Goal: Transaction & Acquisition: Purchase product/service

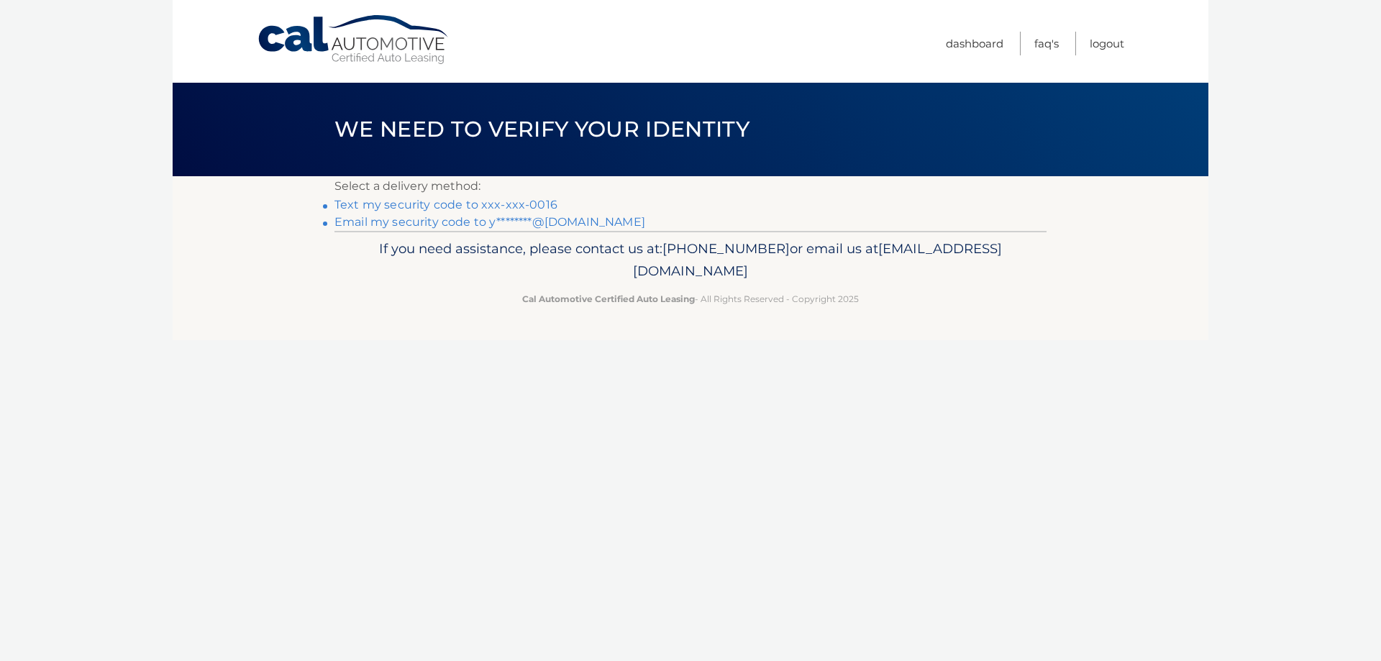
click at [444, 201] on link "Text my security code to xxx-xxx-0016" at bounding box center [446, 205] width 223 height 14
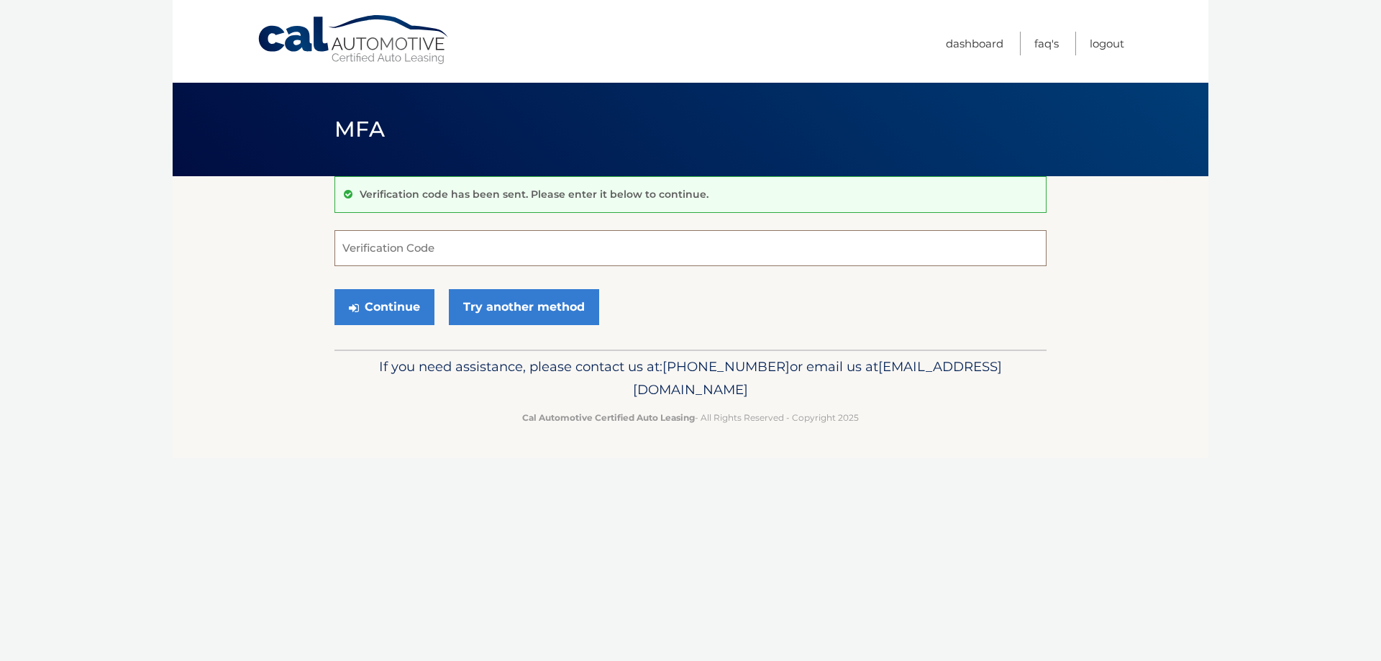
click at [447, 242] on input "Verification Code" at bounding box center [691, 248] width 712 height 36
type input "458600"
click at [392, 305] on button "Continue" at bounding box center [385, 307] width 100 height 36
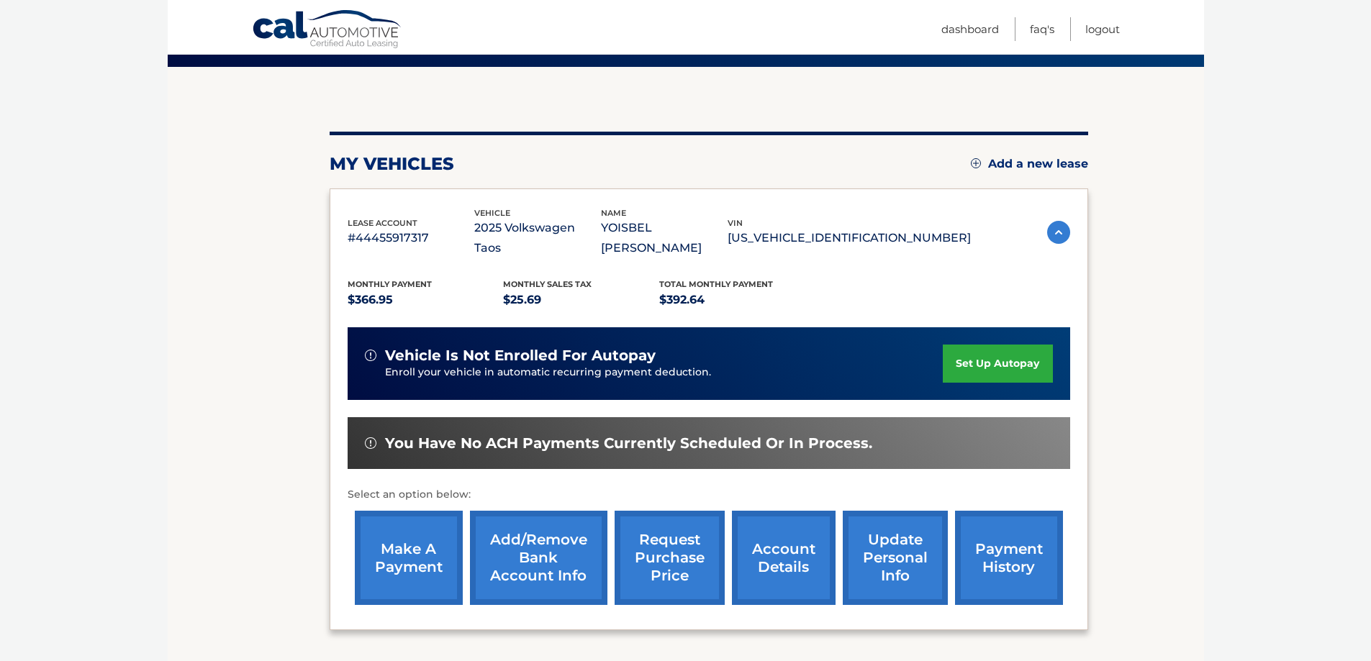
scroll to position [144, 0]
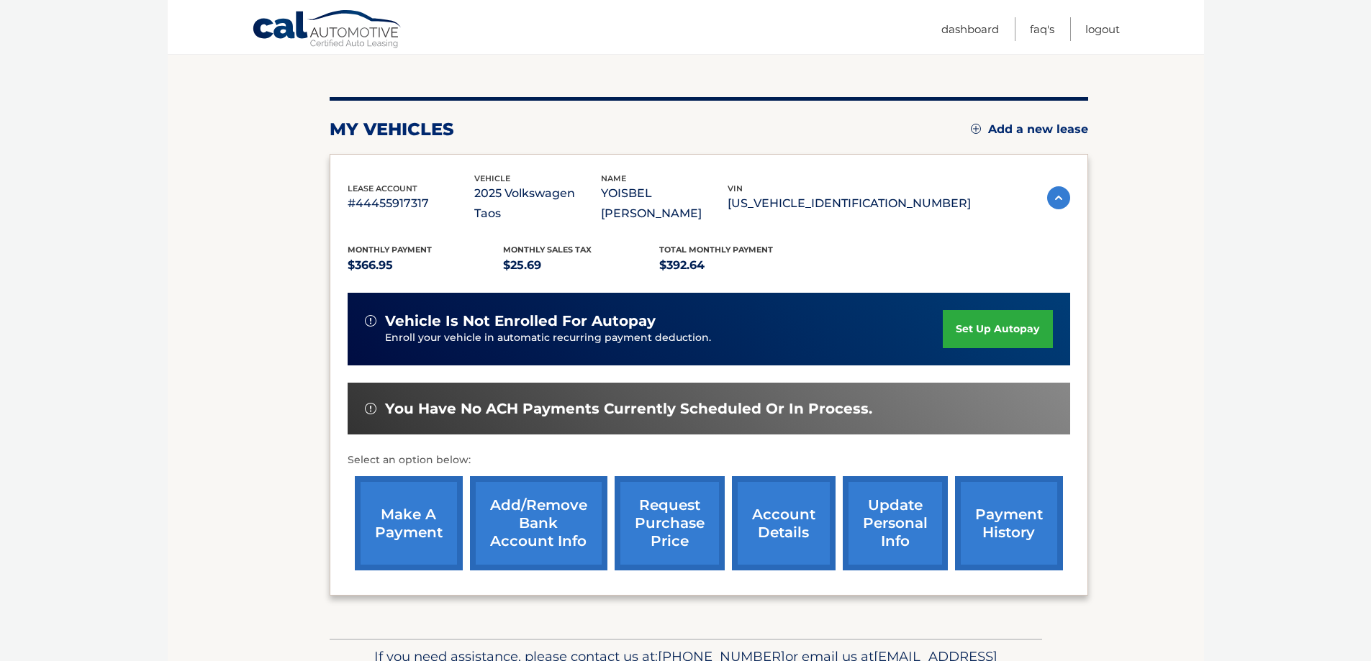
click at [412, 515] on link "make a payment" at bounding box center [409, 523] width 108 height 94
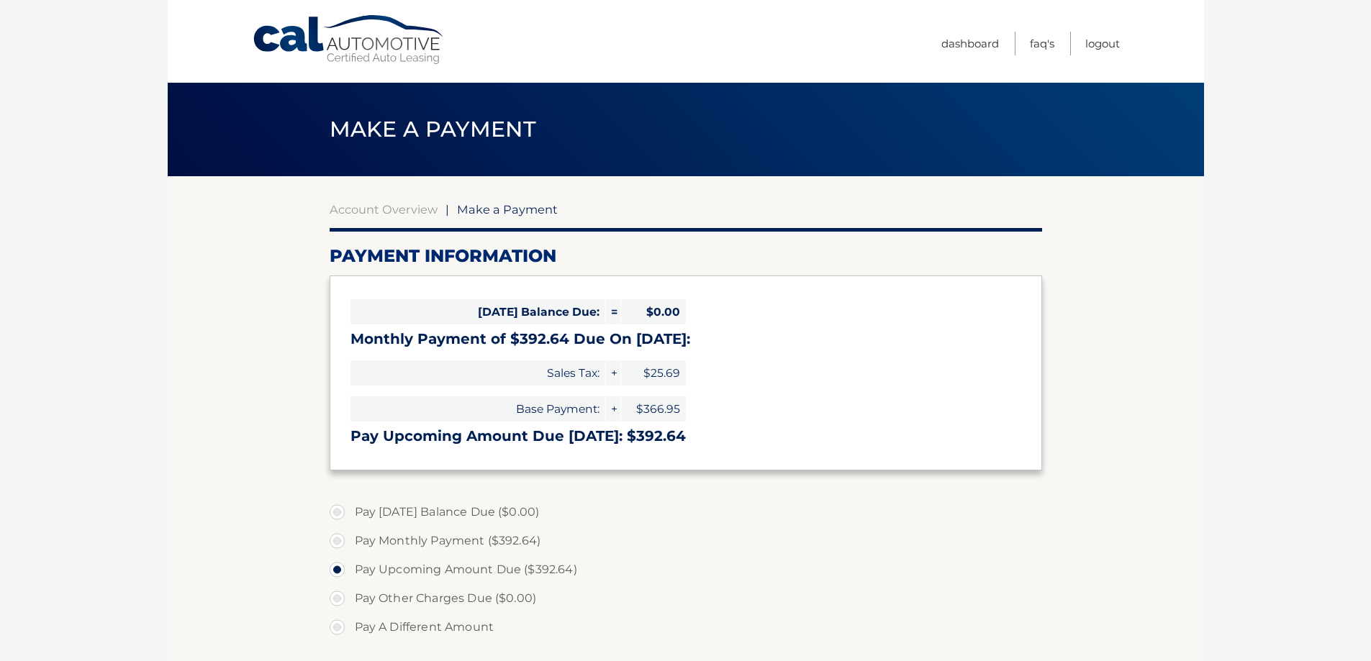
select select "NGQ1NmE4NzgtZjNiNC00Njc2LWIxYWUtOTU2ODJlOGRhYmYw"
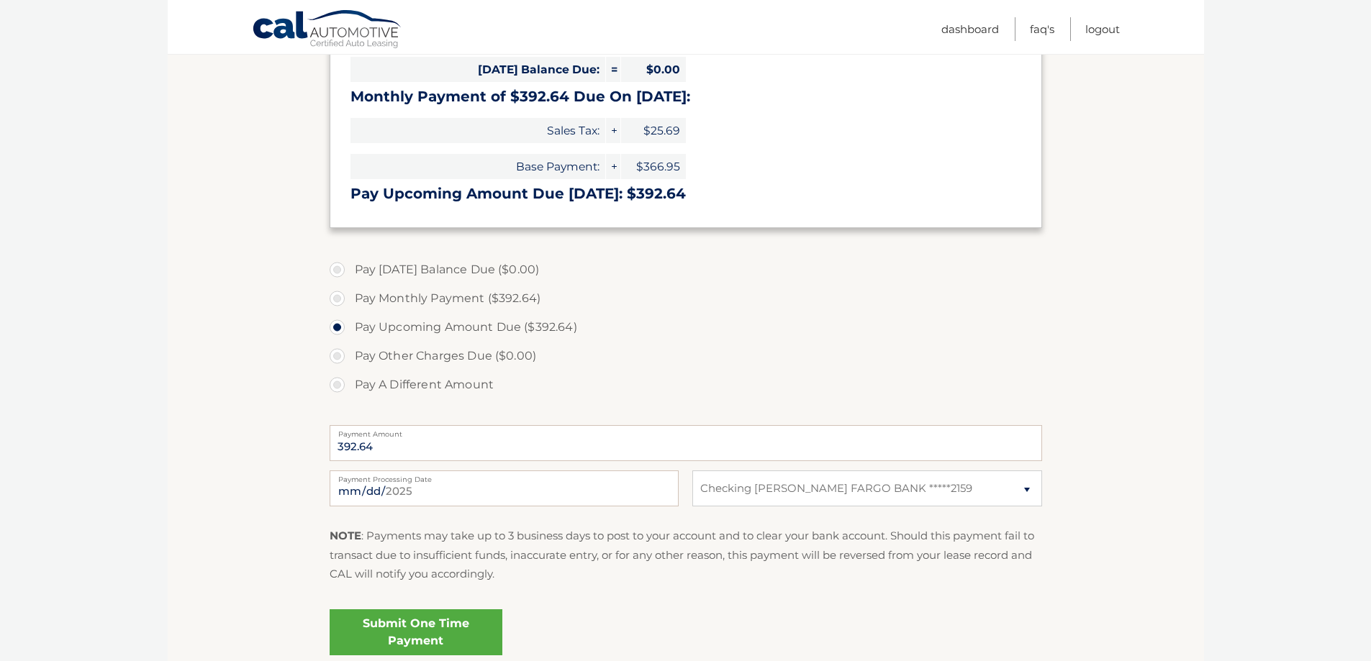
scroll to position [288, 0]
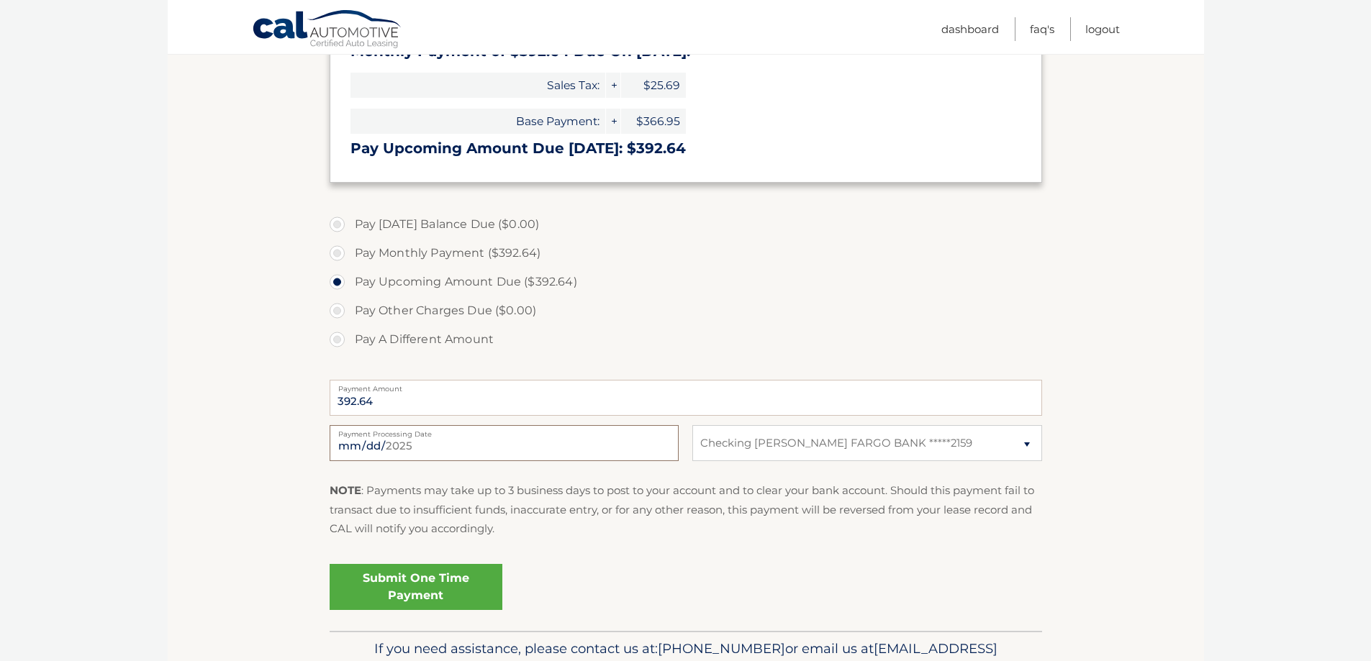
click at [649, 442] on input "[DATE]" at bounding box center [503, 443] width 349 height 36
type input "[DATE]"
click at [505, 437] on input "[DATE]" at bounding box center [503, 443] width 349 height 36
click at [424, 588] on link "Submit One Time Payment" at bounding box center [415, 587] width 173 height 46
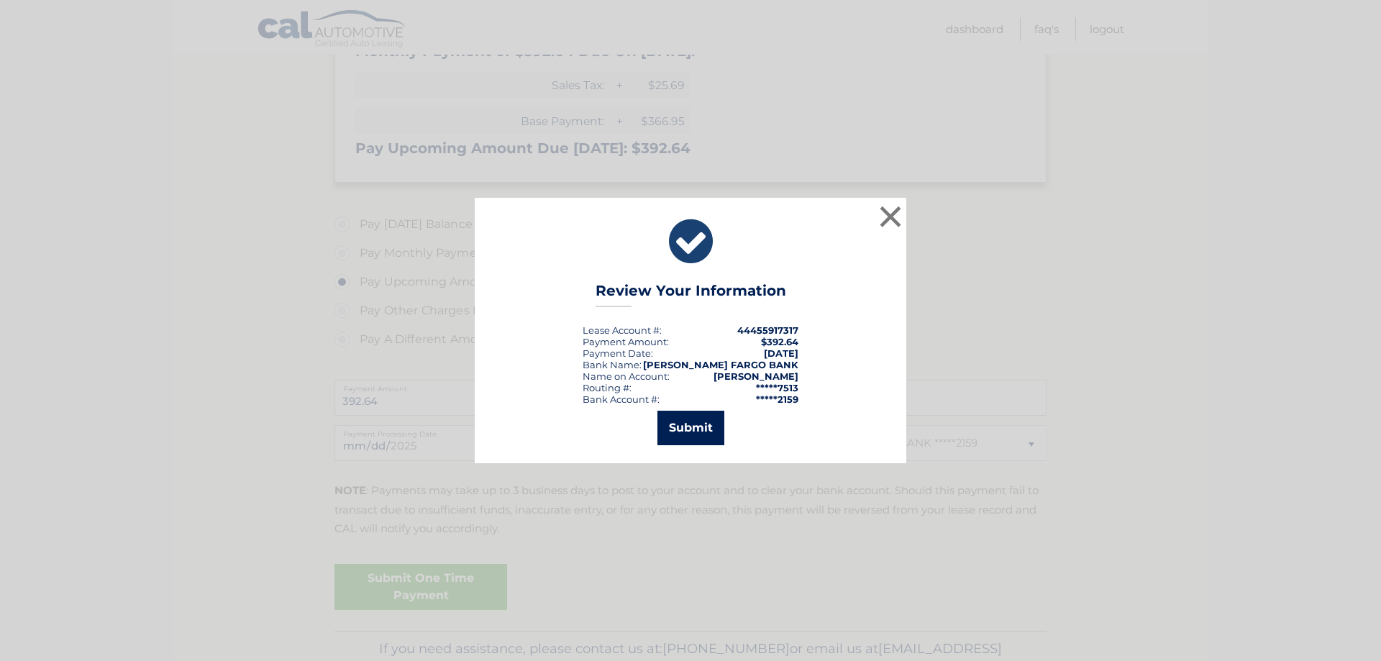
click at [673, 426] on button "Submit" at bounding box center [691, 428] width 67 height 35
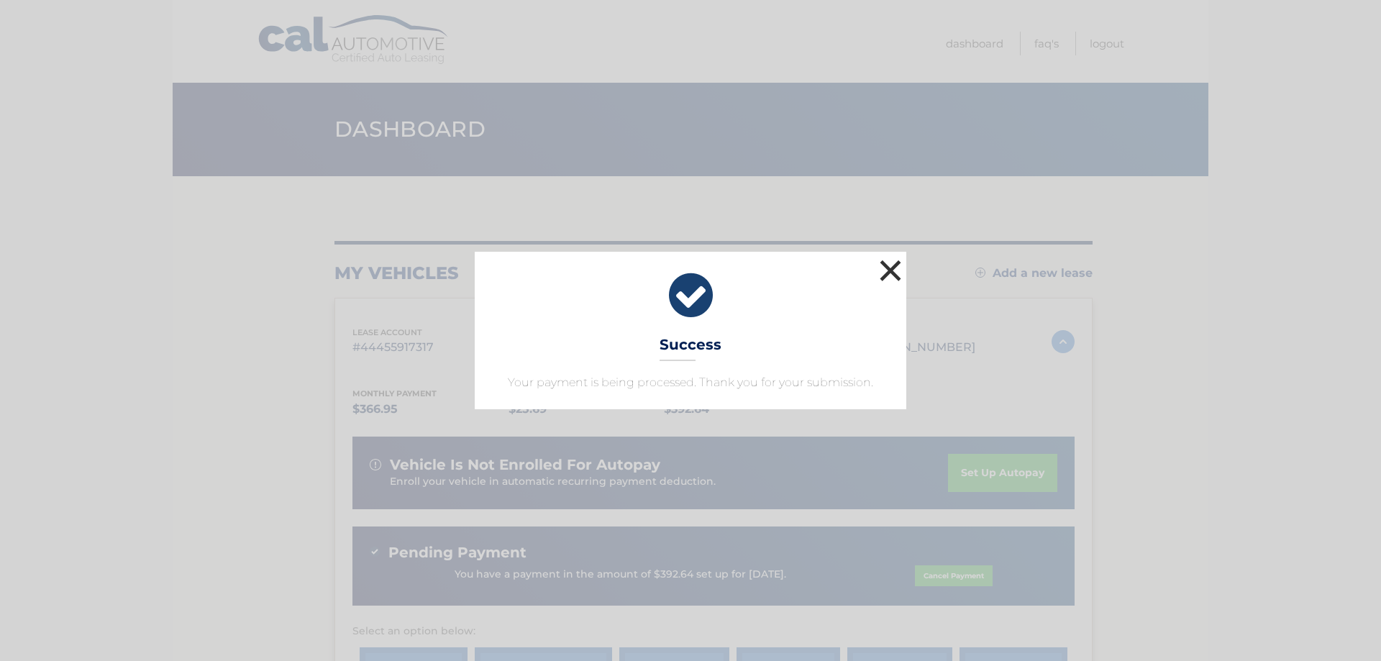
click at [888, 273] on button "×" at bounding box center [890, 270] width 29 height 29
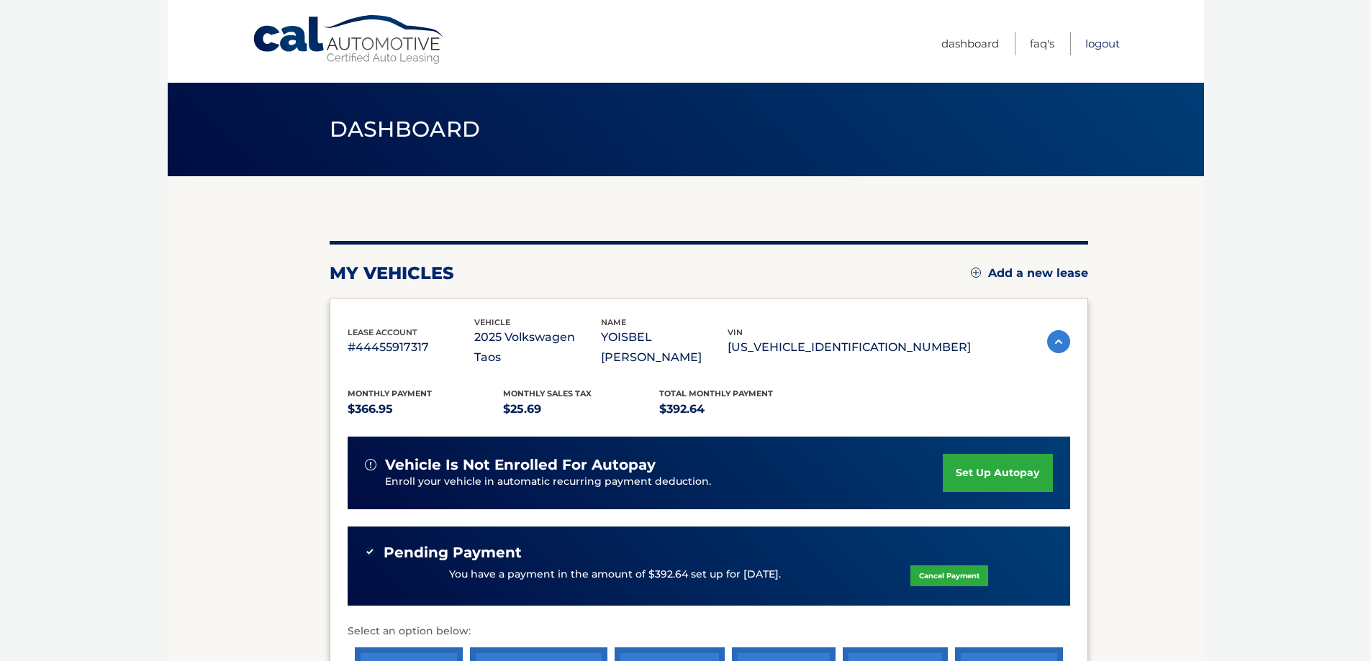
click at [1093, 50] on link "Logout" at bounding box center [1102, 44] width 35 height 24
